Goal: Task Accomplishment & Management: Complete application form

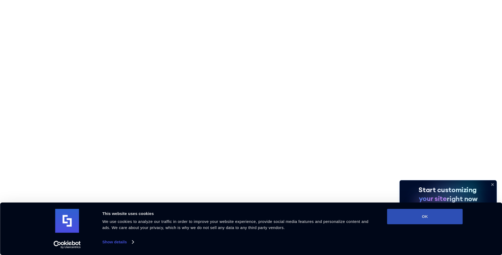
click at [448, 214] on button "OK" at bounding box center [425, 216] width 76 height 15
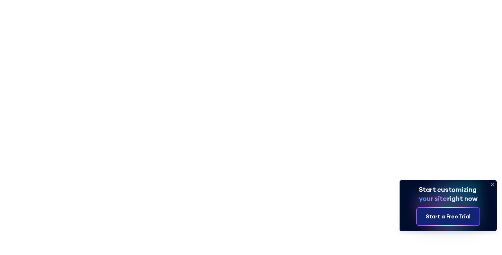
click at [451, 218] on div "Start a Free Trial" at bounding box center [448, 216] width 45 height 8
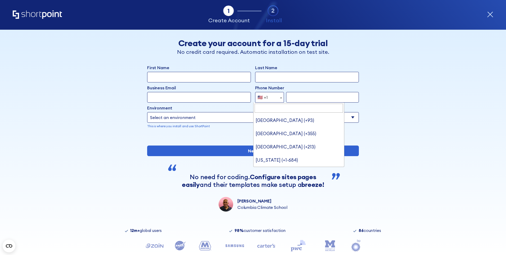
click at [280, 97] on b "form" at bounding box center [281, 97] width 2 height 1
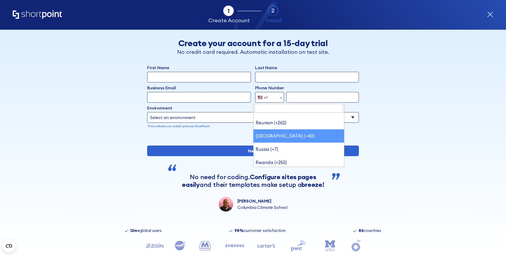
scroll to position [2335, 0]
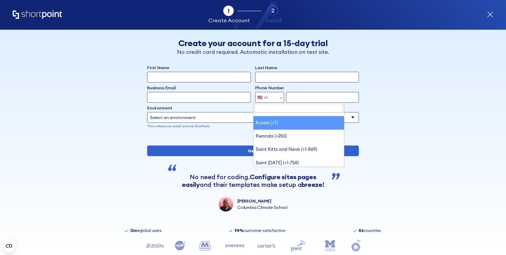
select select "+7"
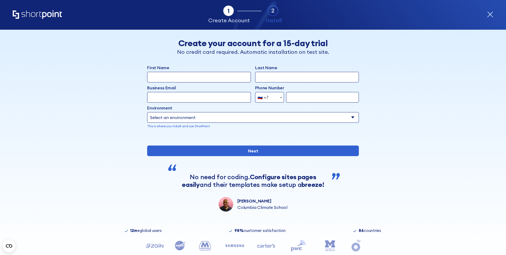
click at [351, 117] on select "Select an environment Microsoft 365 SharePoint Online SharePoint 2019 (On-Premi…" at bounding box center [253, 117] width 212 height 11
select select "SharePoint 2019 (On-Premise)"
click at [147, 112] on select "Select an environment Microsoft 365 SharePoint Online SharePoint 2019 (On-Premi…" at bounding box center [253, 117] width 212 height 11
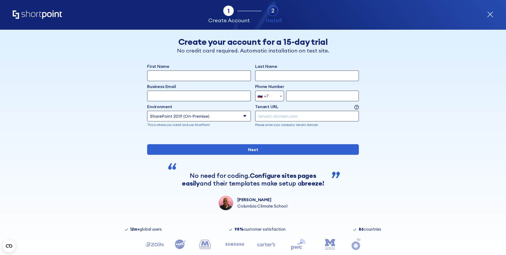
scroll to position [0, 0]
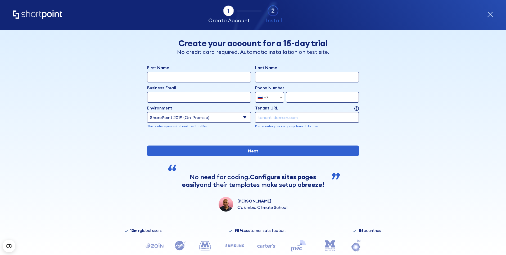
click at [392, 80] on div "Back Back Create your account for a 15-day trial No credit card required. Autom…" at bounding box center [253, 121] width 324 height 182
click at [491, 13] on icon "form" at bounding box center [490, 14] width 6 height 6
